Goal: Navigation & Orientation: Find specific page/section

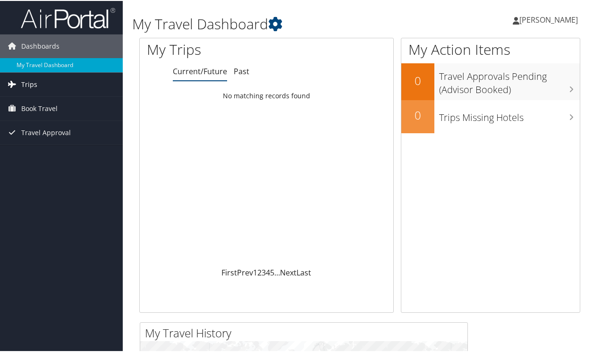
click at [26, 85] on span "Trips" at bounding box center [29, 84] width 16 height 24
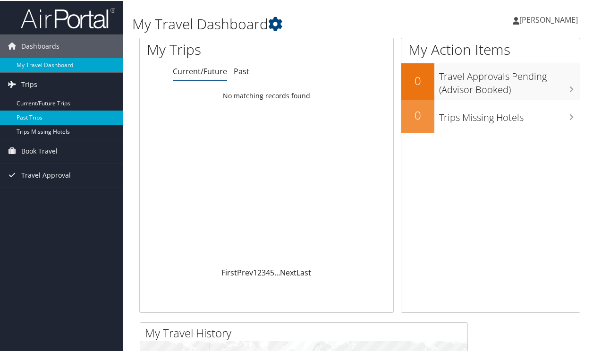
click at [39, 116] on link "Past Trips" at bounding box center [61, 117] width 123 height 14
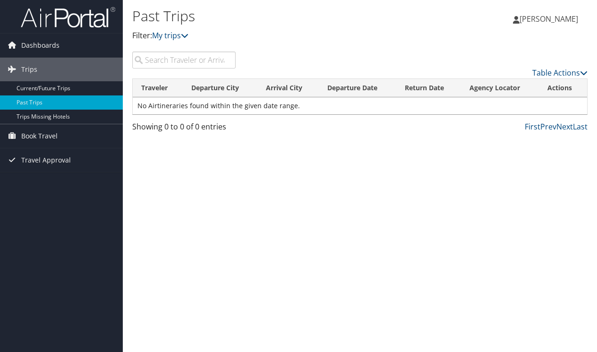
click at [42, 102] on link "Past Trips" at bounding box center [61, 102] width 123 height 14
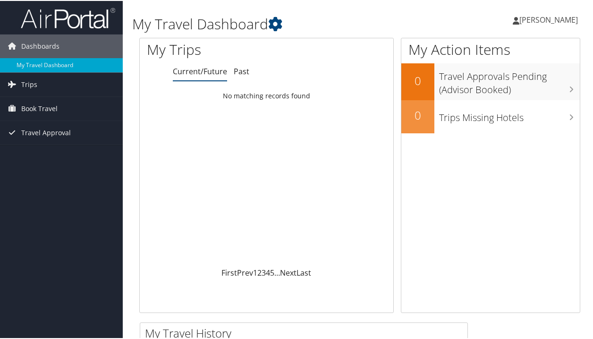
click at [540, 17] on span "[PERSON_NAME]" at bounding box center [549, 19] width 59 height 10
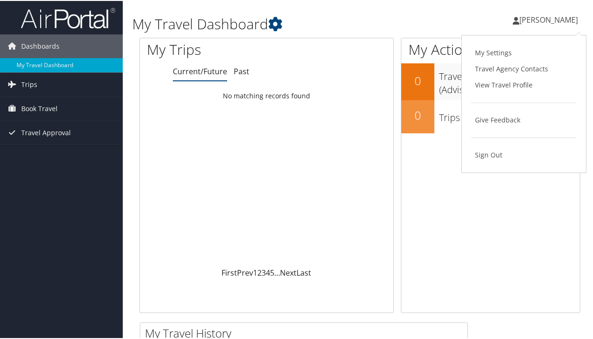
click at [439, 23] on div "Alyse Shelton Alyse Shelton My Settings Travel Agency Contacts View Travel Prof…" at bounding box center [497, 23] width 199 height 36
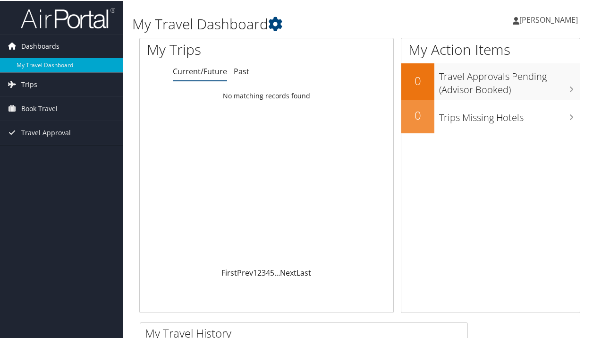
drag, startPoint x: 39, startPoint y: 41, endPoint x: 31, endPoint y: 34, distance: 10.4
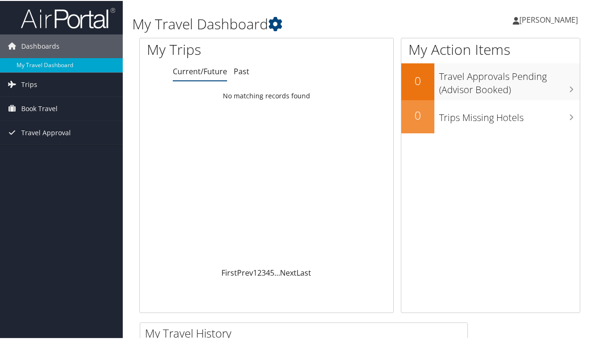
click at [529, 20] on span "[PERSON_NAME]" at bounding box center [549, 19] width 59 height 10
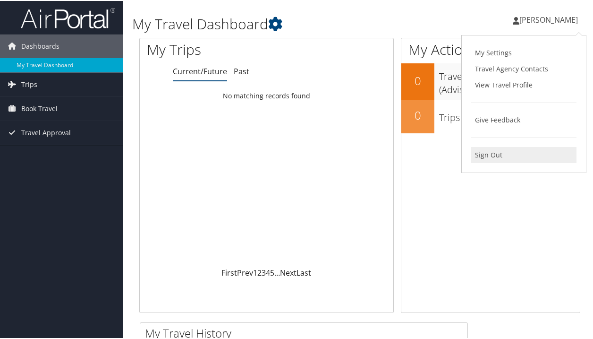
click at [491, 156] on link "Sign Out" at bounding box center [523, 154] width 105 height 16
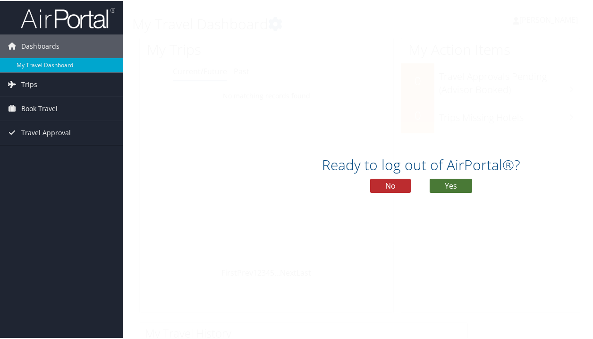
click at [458, 182] on button "Yes" at bounding box center [451, 185] width 43 height 14
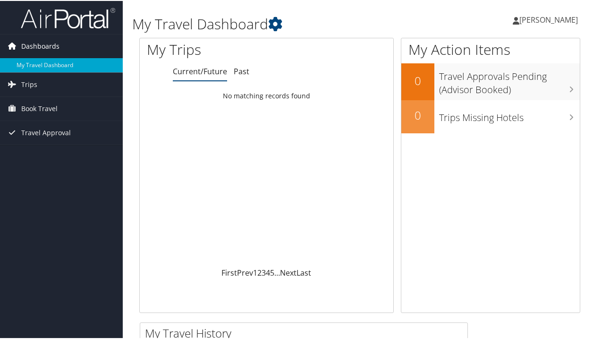
click at [28, 51] on span "Dashboards" at bounding box center [40, 46] width 38 height 24
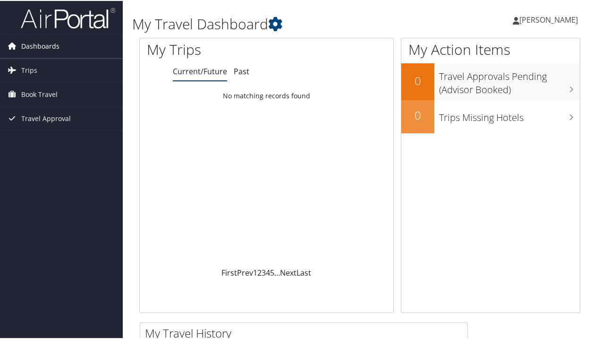
click at [28, 50] on span "Dashboards" at bounding box center [40, 46] width 38 height 24
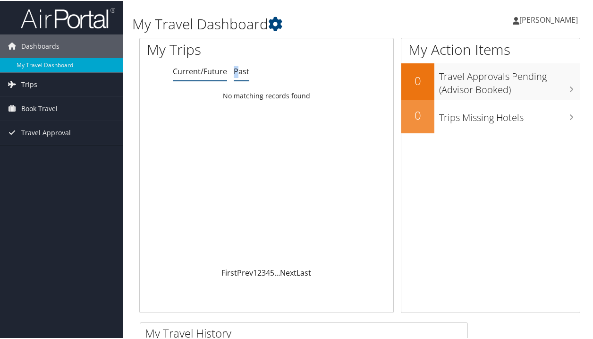
click at [234, 67] on link "Past" at bounding box center [242, 70] width 16 height 10
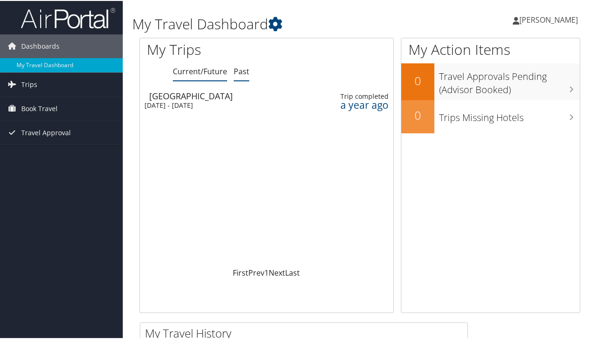
click at [186, 70] on link "Current/Future" at bounding box center [200, 70] width 54 height 10
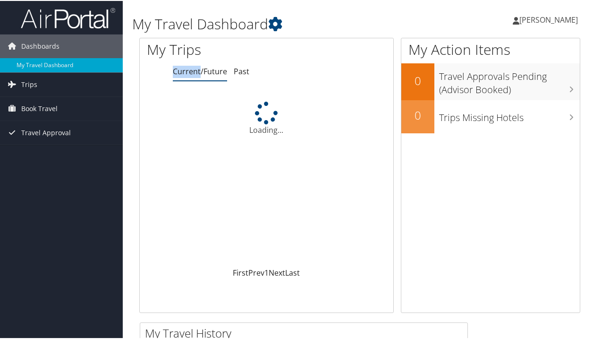
click at [186, 69] on link "Current/Future" at bounding box center [200, 70] width 54 height 10
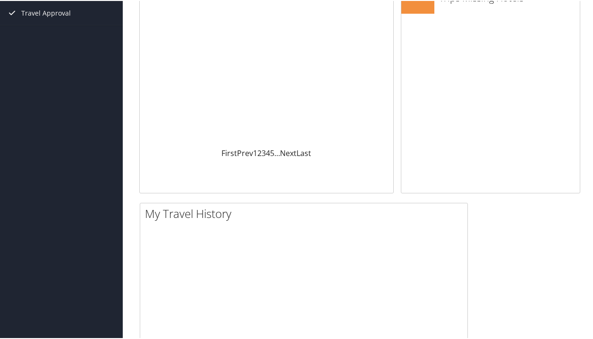
drag, startPoint x: 581, startPoint y: 331, endPoint x: 580, endPoint y: 375, distance: 44.4
click at [580, 219] on html "Menu Dashboards ► My Travel Dashboard Trips ► Current/Future Trips Past Trips T…" at bounding box center [298, 49] width 597 height 339
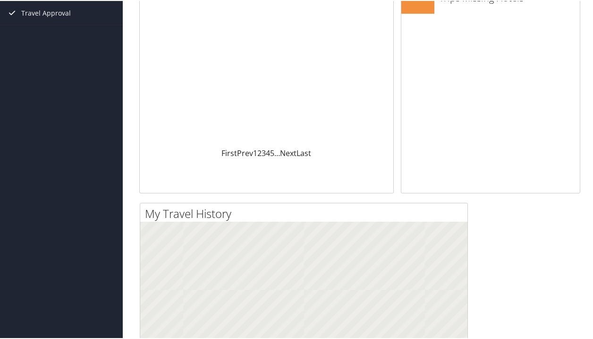
scroll to position [257, 0]
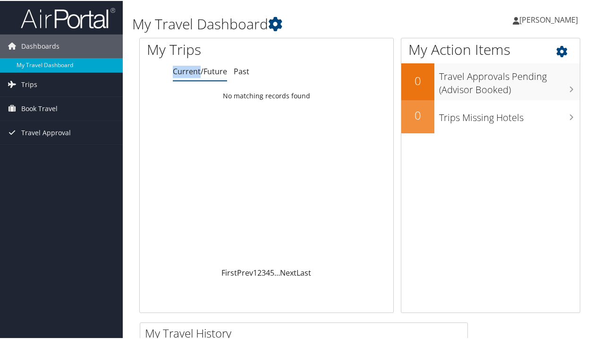
scroll to position [0, 0]
click at [558, 19] on span "[PERSON_NAME]" at bounding box center [549, 19] width 59 height 10
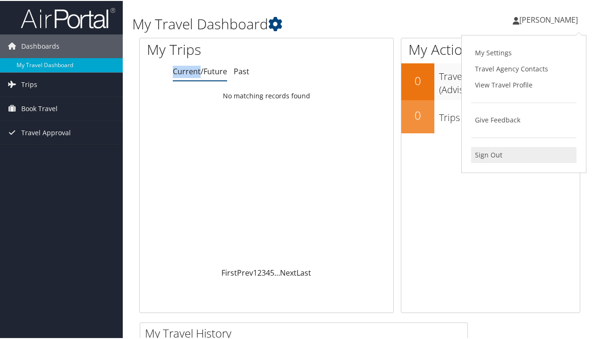
click at [509, 147] on link "Sign Out" at bounding box center [523, 154] width 105 height 16
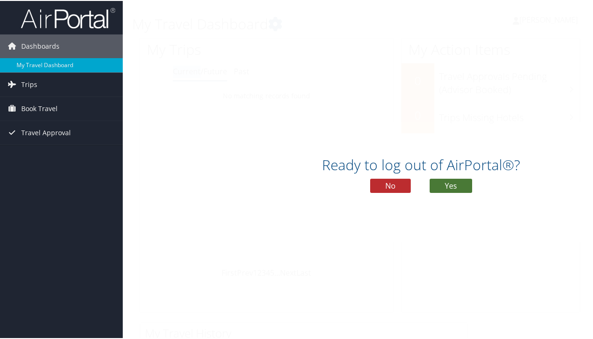
click at [462, 183] on button "Yes" at bounding box center [451, 185] width 43 height 14
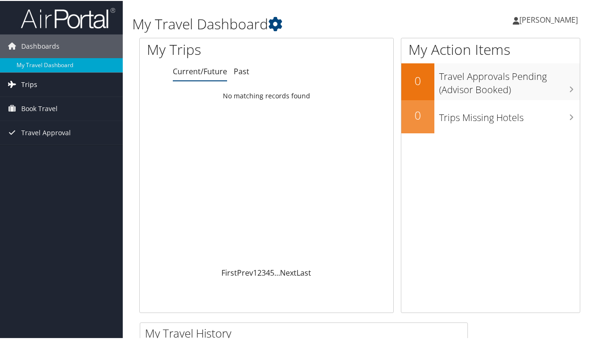
click at [34, 89] on span "Trips" at bounding box center [29, 84] width 16 height 24
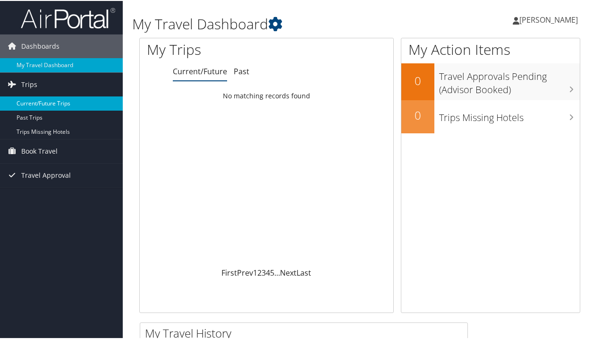
click at [34, 102] on link "Current/Future Trips" at bounding box center [61, 102] width 123 height 14
